Goal: Task Accomplishment & Management: Manage account settings

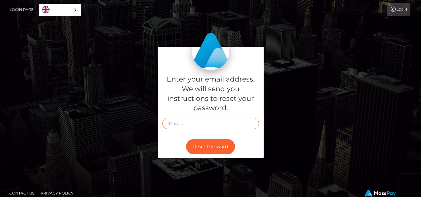
click at [183, 127] on input "text" at bounding box center [210, 124] width 97 height 12
type input "[EMAIL_ADDRESS][DOMAIN_NAME]"
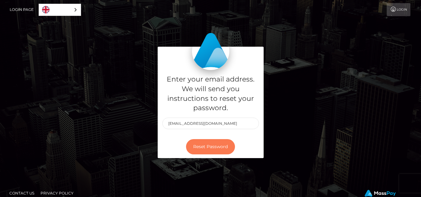
click at [206, 148] on button "Reset Password" at bounding box center [210, 146] width 49 height 15
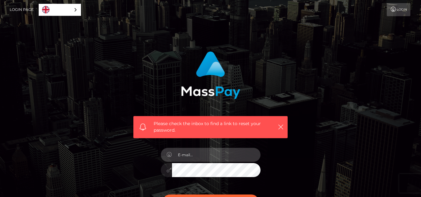
click at [201, 157] on input "email" at bounding box center [216, 155] width 89 height 14
type input "[EMAIL_ADDRESS][DOMAIN_NAME]"
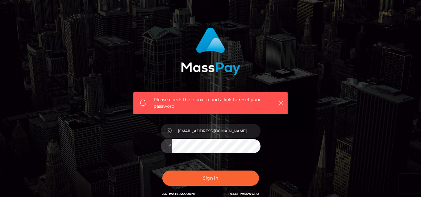
scroll to position [26, 0]
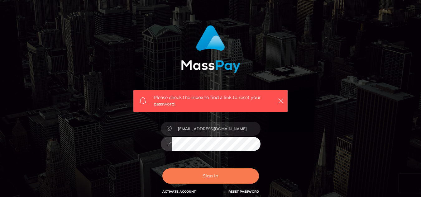
click at [210, 174] on button "Sign in" at bounding box center [210, 176] width 97 height 15
